Goal: Information Seeking & Learning: Learn about a topic

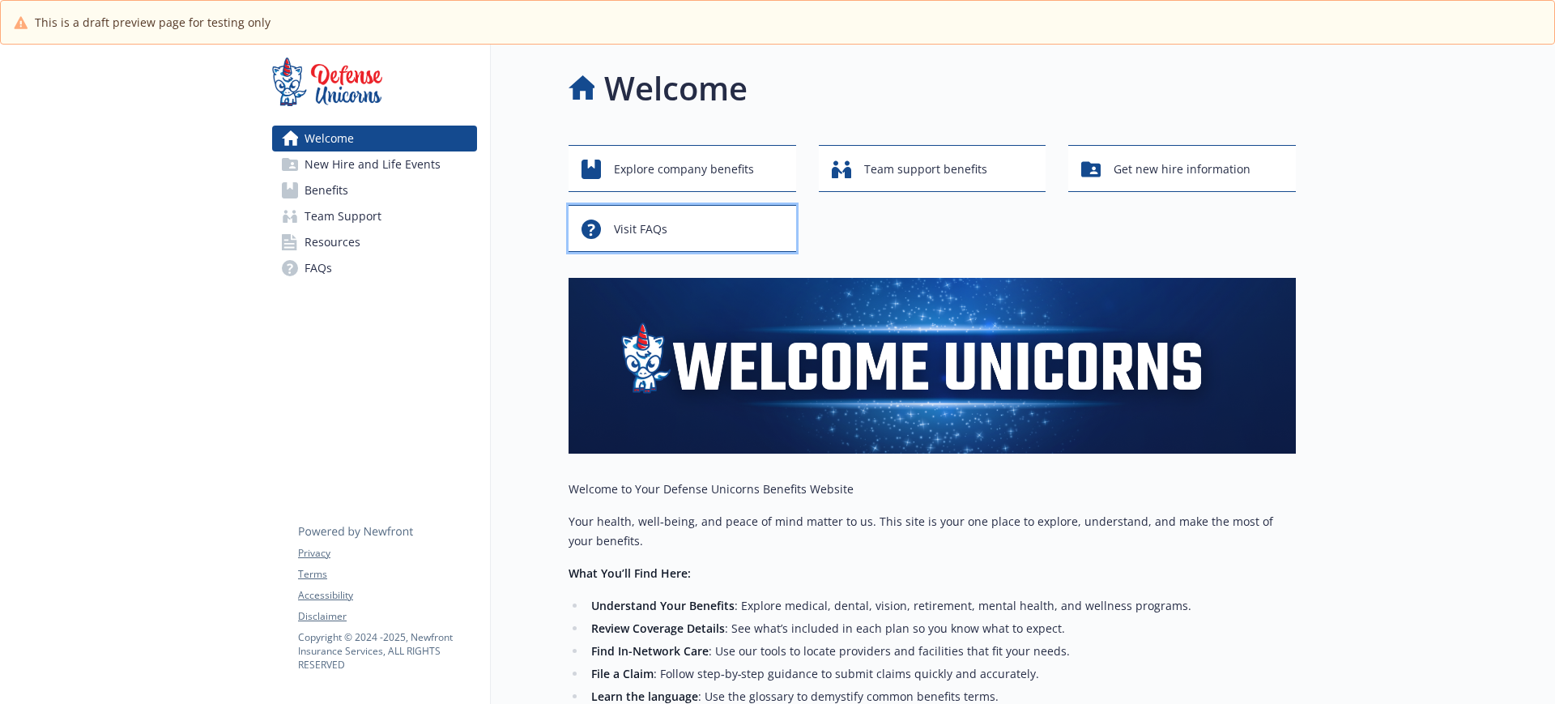
click at [700, 241] on div "Visit FAQs" at bounding box center [685, 229] width 207 height 31
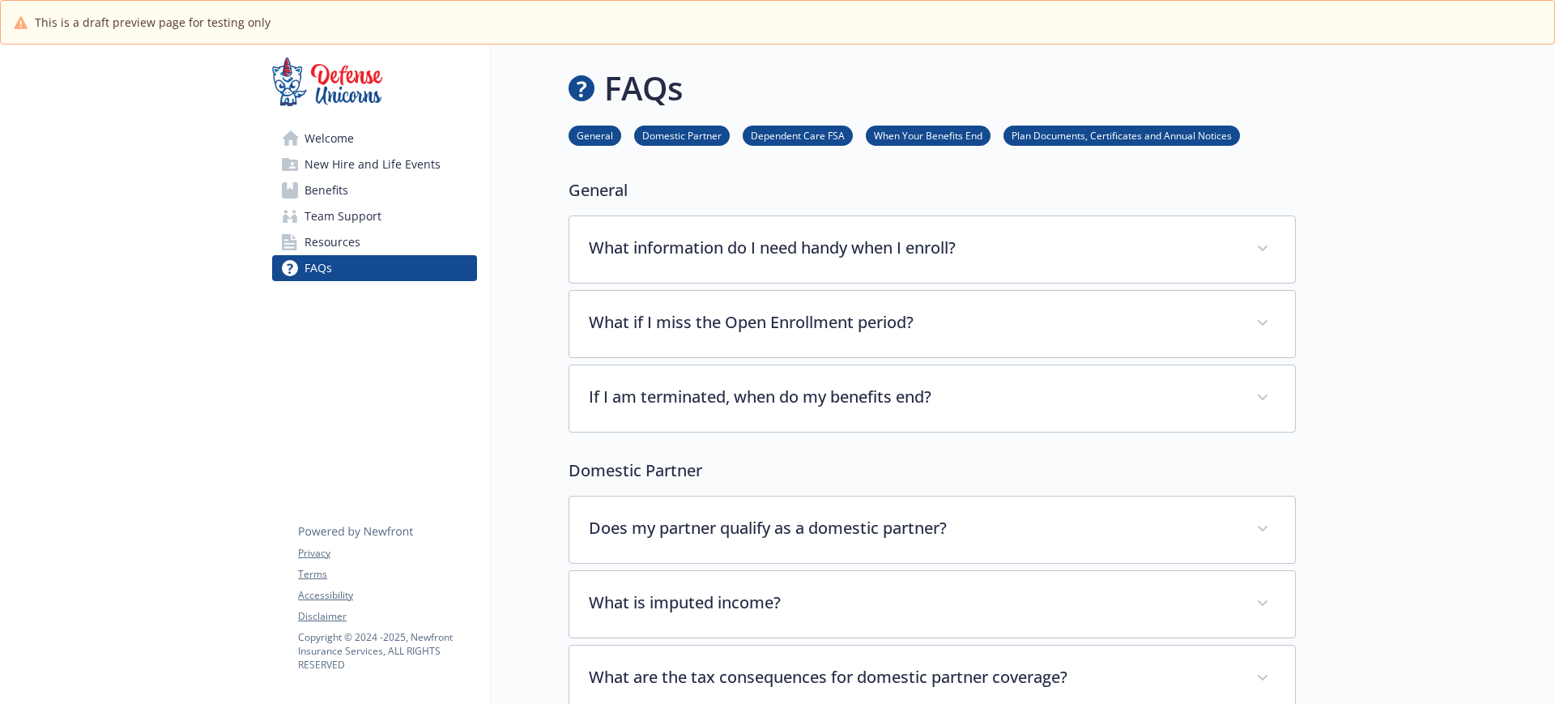
click at [344, 232] on span "Resources" at bounding box center [333, 242] width 56 height 26
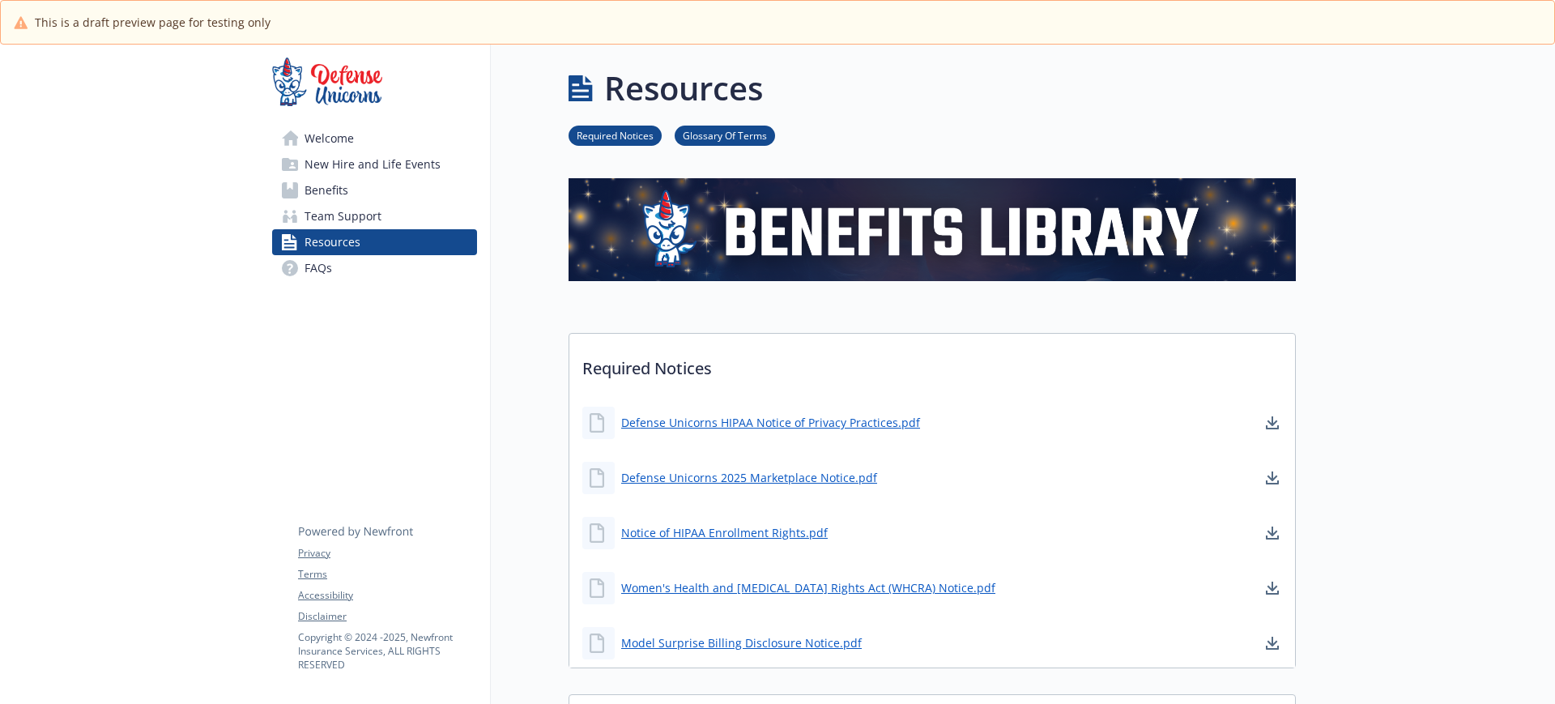
click at [356, 208] on span "Team Support" at bounding box center [343, 216] width 77 height 26
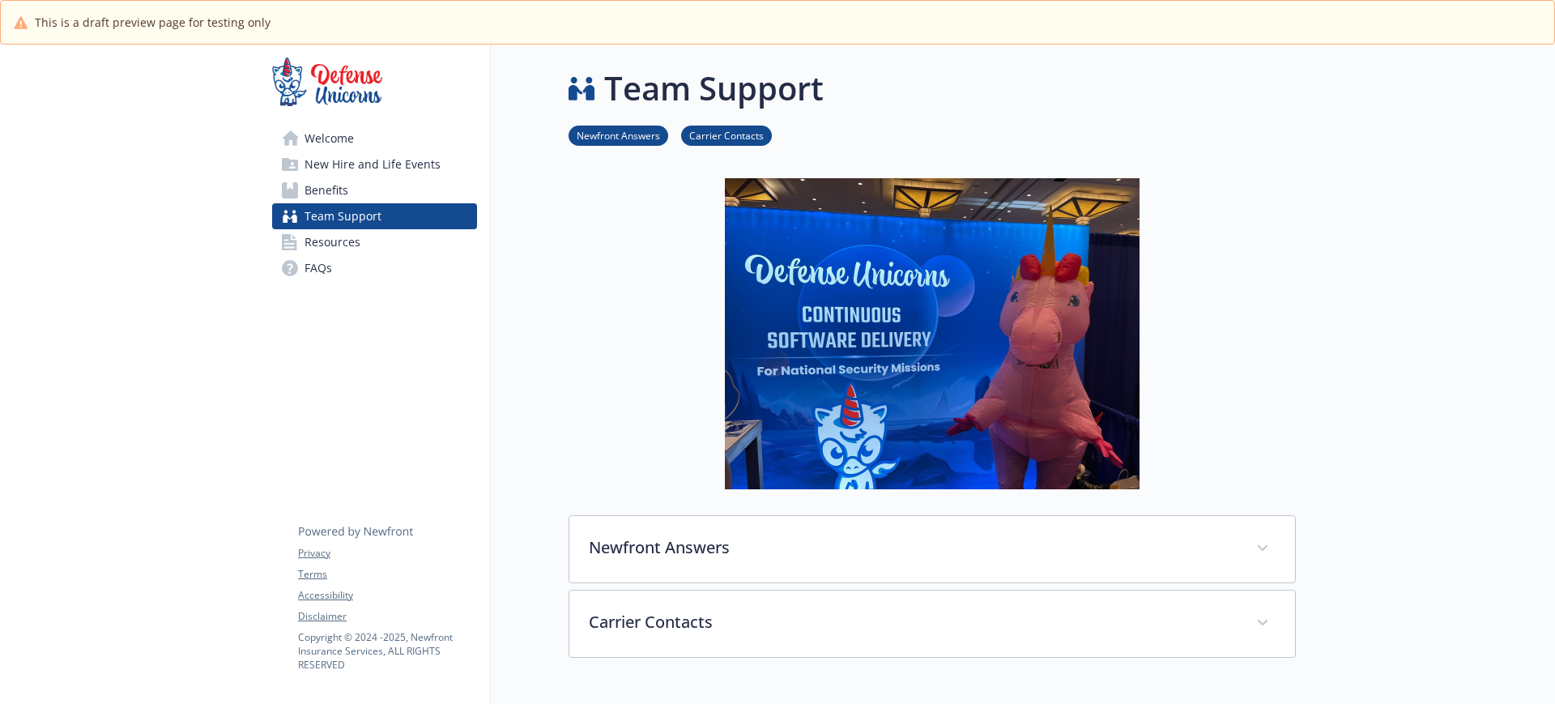
click at [356, 191] on link "Benefits" at bounding box center [374, 190] width 205 height 26
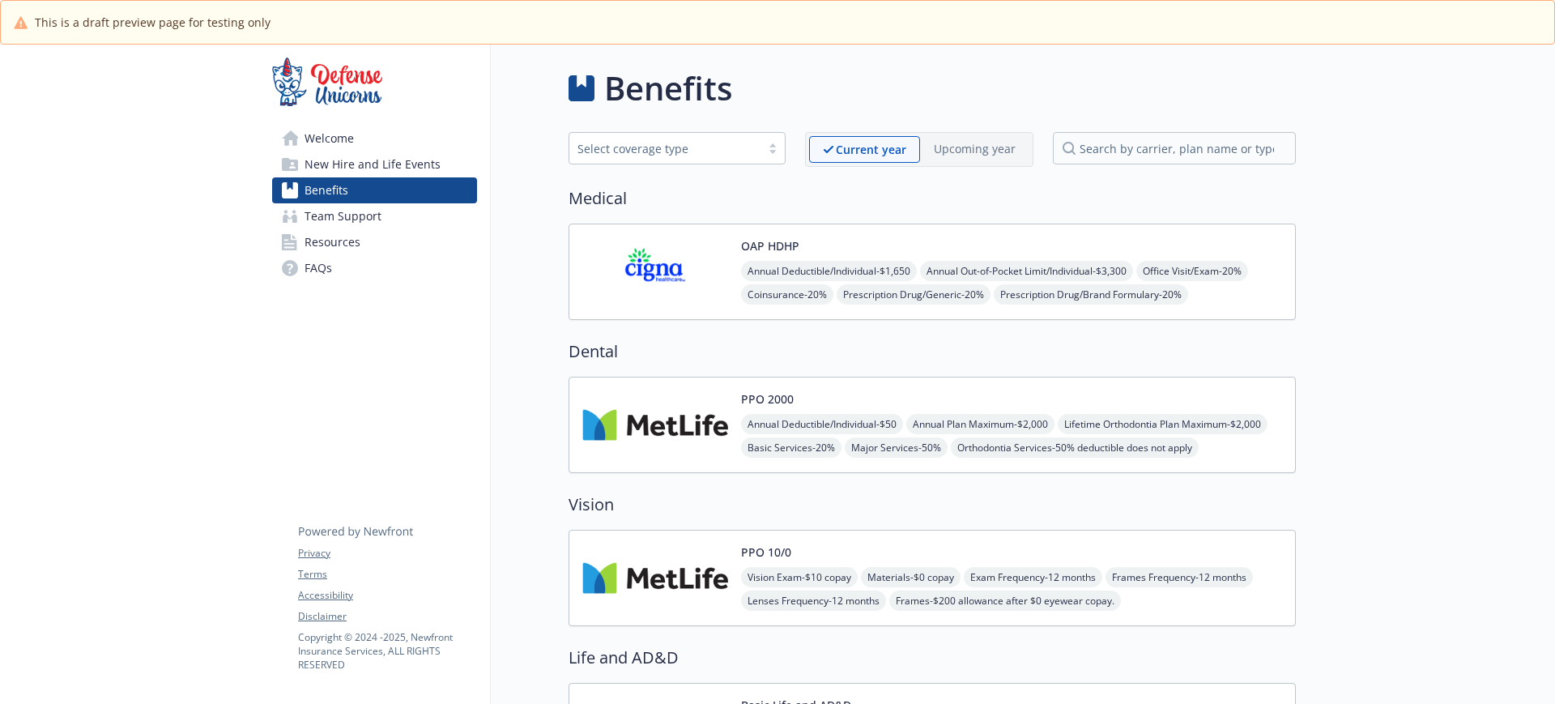
click at [378, 172] on span "New Hire and Life Events" at bounding box center [373, 164] width 136 height 26
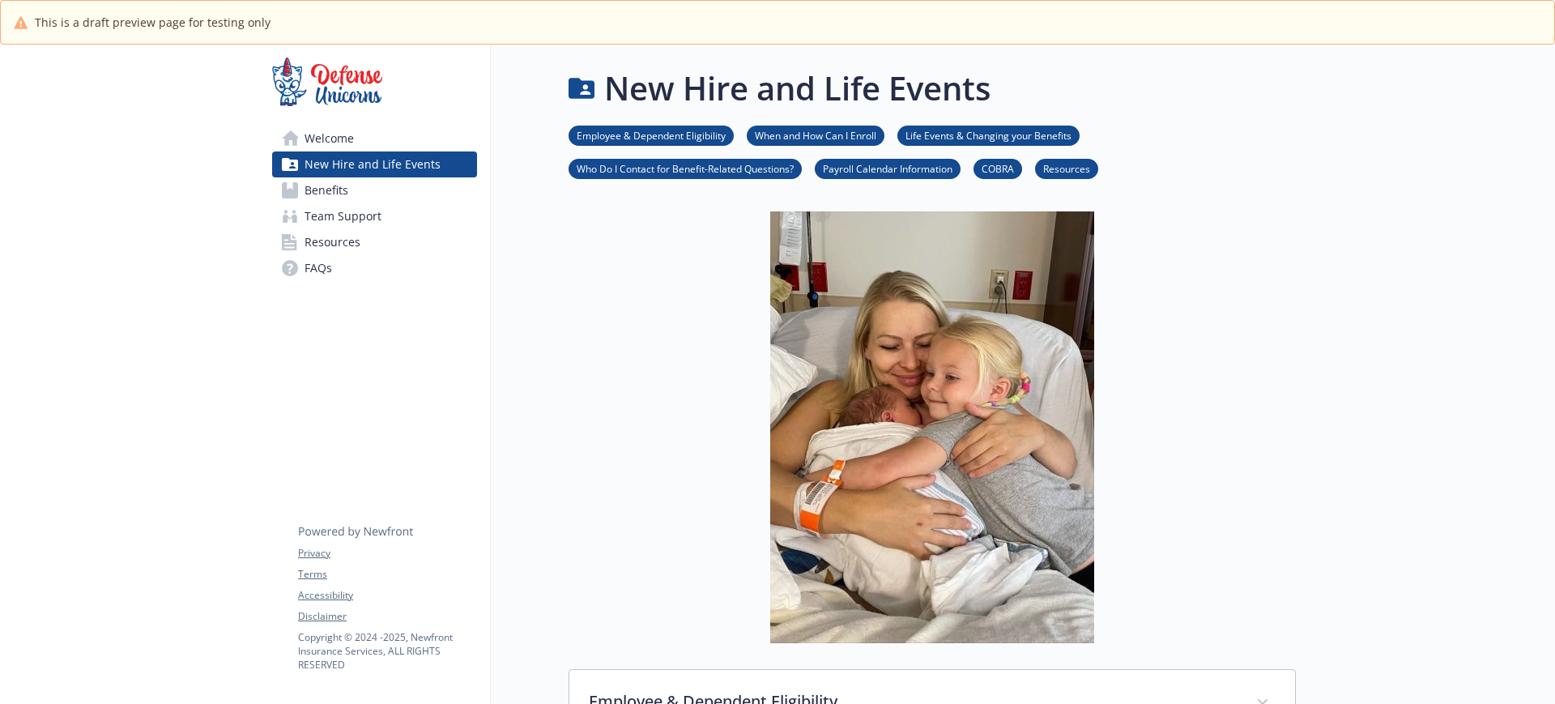
click at [318, 134] on span "Welcome" at bounding box center [329, 139] width 49 height 26
